Goal: Task Accomplishment & Management: Use online tool/utility

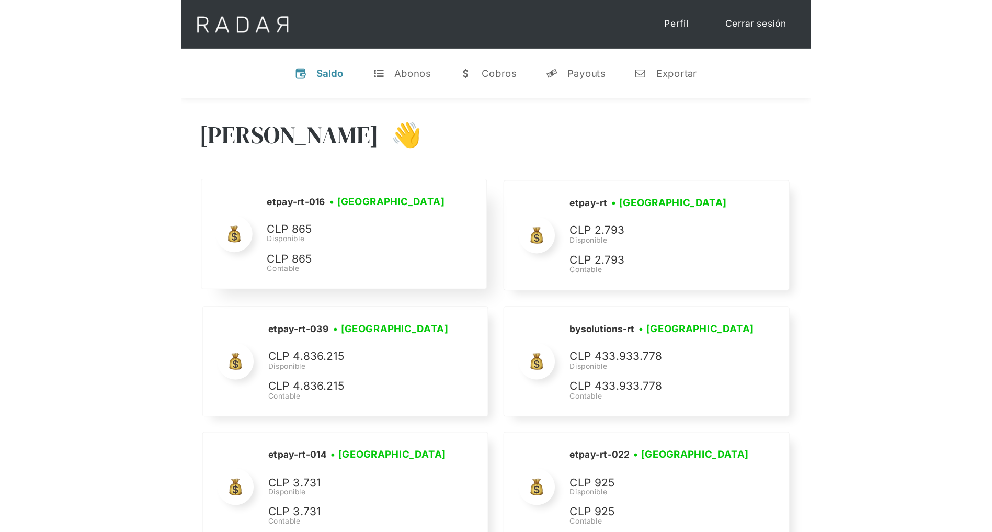
scroll to position [4170, 0]
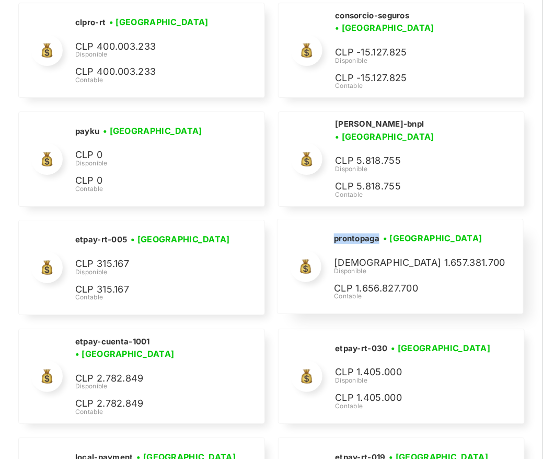
drag, startPoint x: 382, startPoint y: 232, endPoint x: 333, endPoint y: 227, distance: 48.9
click at [333, 227] on div "prontopaga • [GEOGRAPHIC_DATA] • Desconectada CLP 1.657.381.700 Disponible CLP …" at bounding box center [401, 266] width 246 height 94
copy h2 "prontopaga"
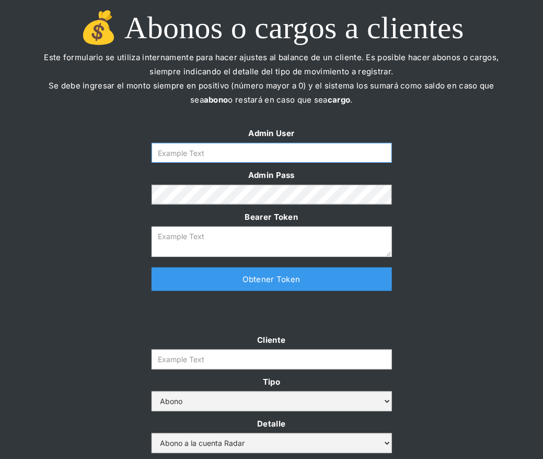
click at [221, 150] on input "Form" at bounding box center [272, 153] width 241 height 20
type input "[PERSON_NAME][EMAIL_ADDRESS][DOMAIN_NAME]"
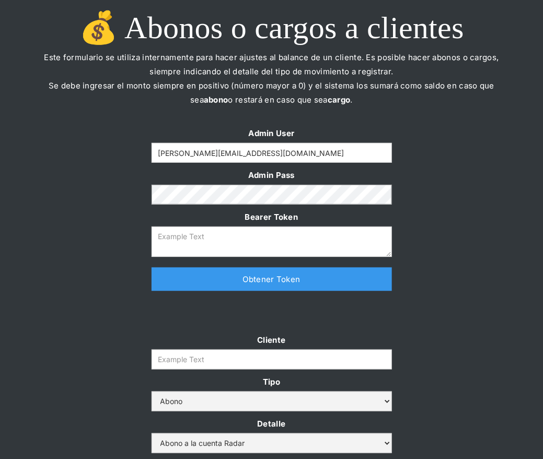
click at [221, 283] on link "Obtener Token" at bounding box center [272, 279] width 241 height 24
type textarea "eyJhbGciOiJSUzI1NiIsInR5cCI6IkpXVCJ9.eyJkYXRhIjp7ImlkIjoiZGFuaWVsYUBzb21vc3JhZG…"
click at [236, 356] on input "Cliente" at bounding box center [272, 359] width 241 height 20
paste input "prontopaga"
type input "prontopaga"
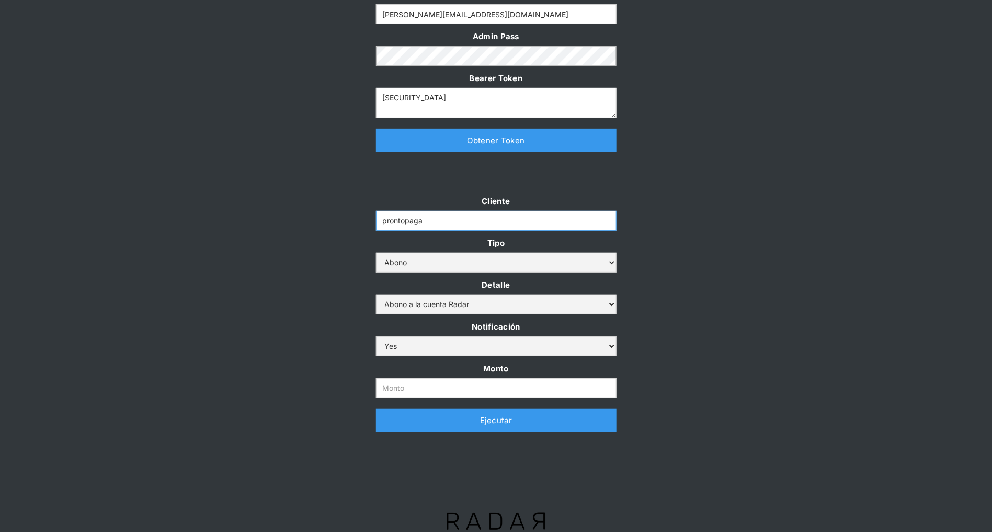
scroll to position [153, 0]
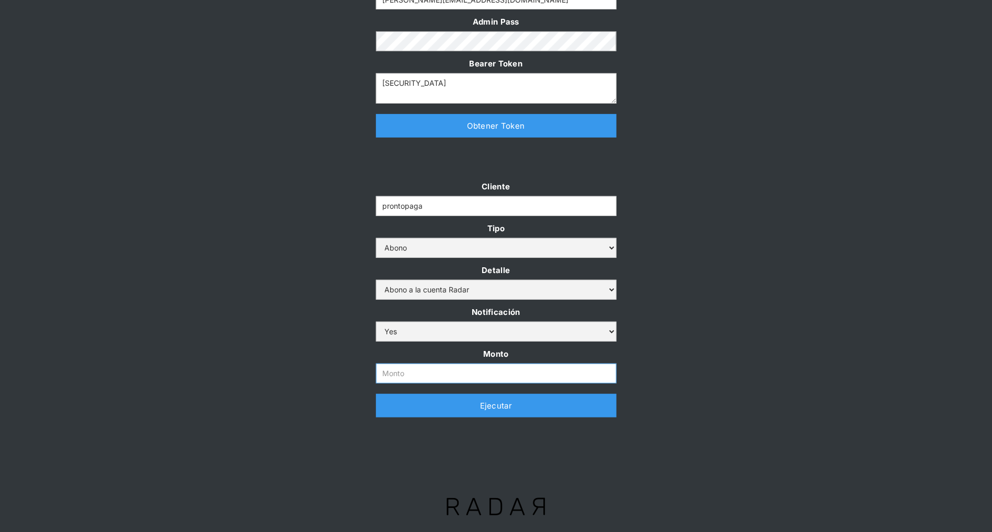
click at [406, 370] on input "Monto" at bounding box center [496, 373] width 241 height 20
paste input "$1,500,000,000"
type input "1.500.000.000"
click at [543, 315] on div "Cliente prontopaga Tipo Abono Cargo Detalle Abono a la cuenta Radar Devolución …" at bounding box center [496, 303] width 992 height 248
click at [543, 412] on link "Ejecutar" at bounding box center [496, 406] width 241 height 24
